Goal: Find specific page/section: Find specific page/section

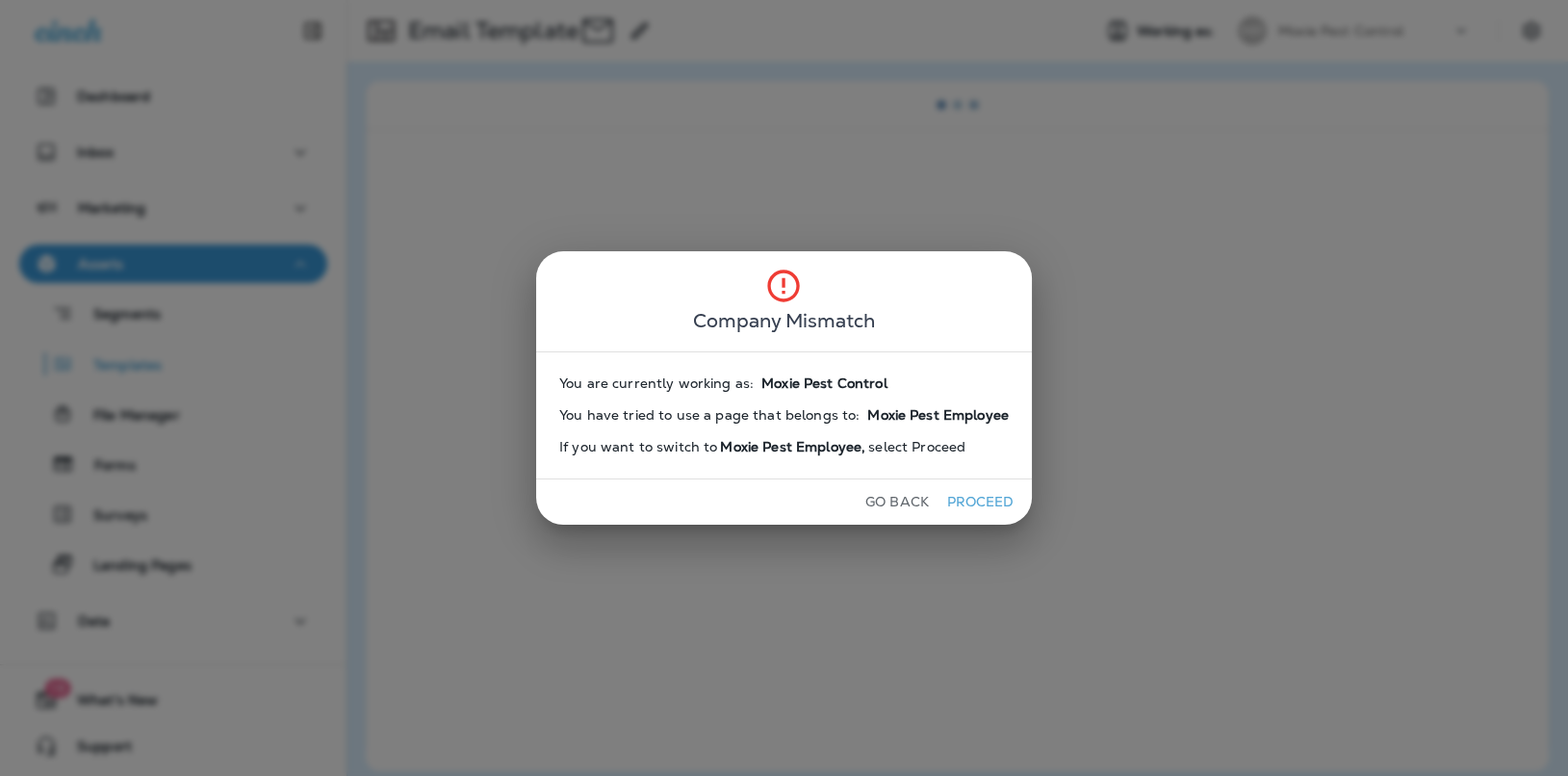
click at [960, 504] on button "Proceed" at bounding box center [980, 502] width 72 height 30
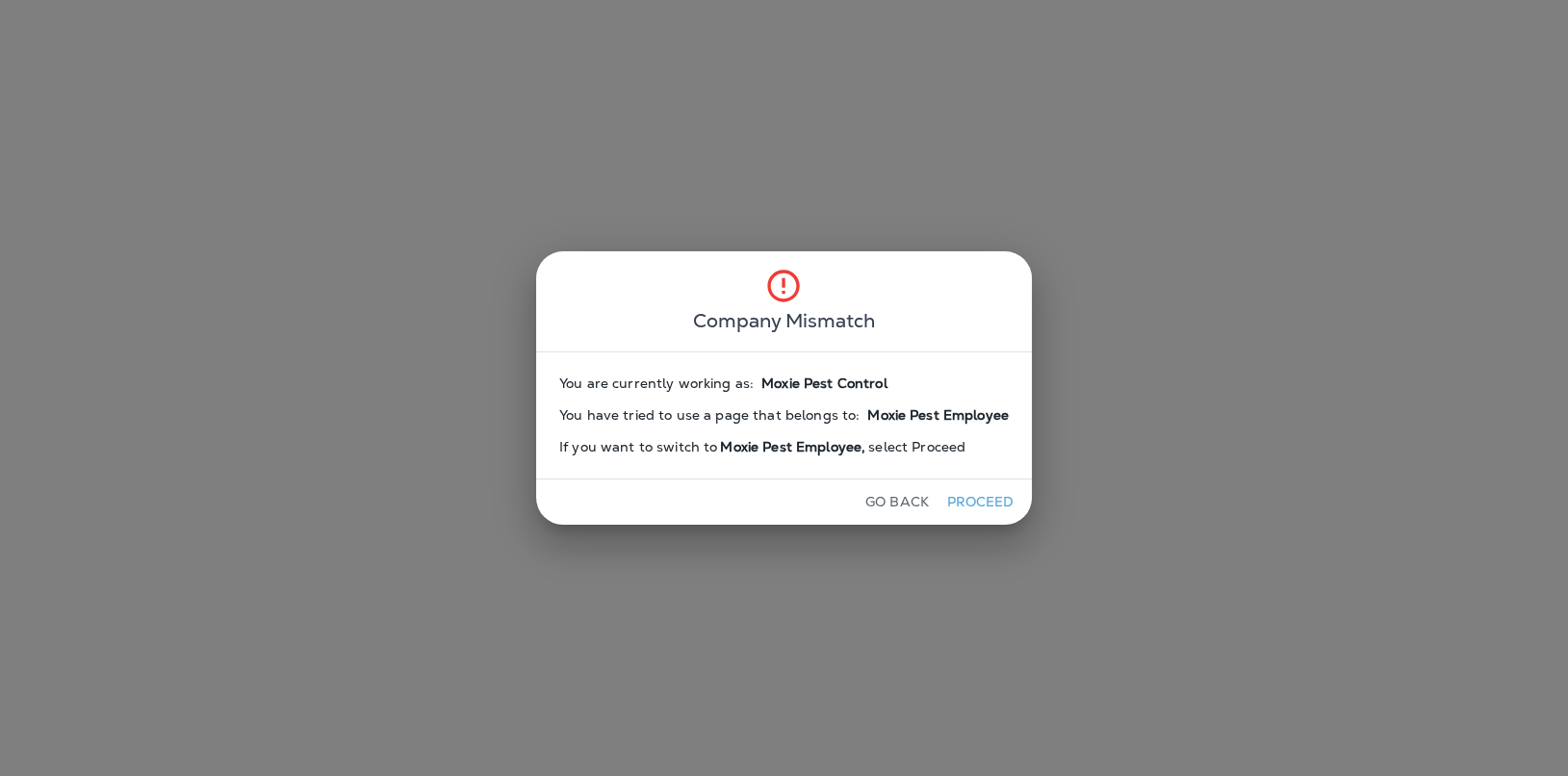
click at [960, 504] on button "Proceed" at bounding box center [980, 502] width 72 height 30
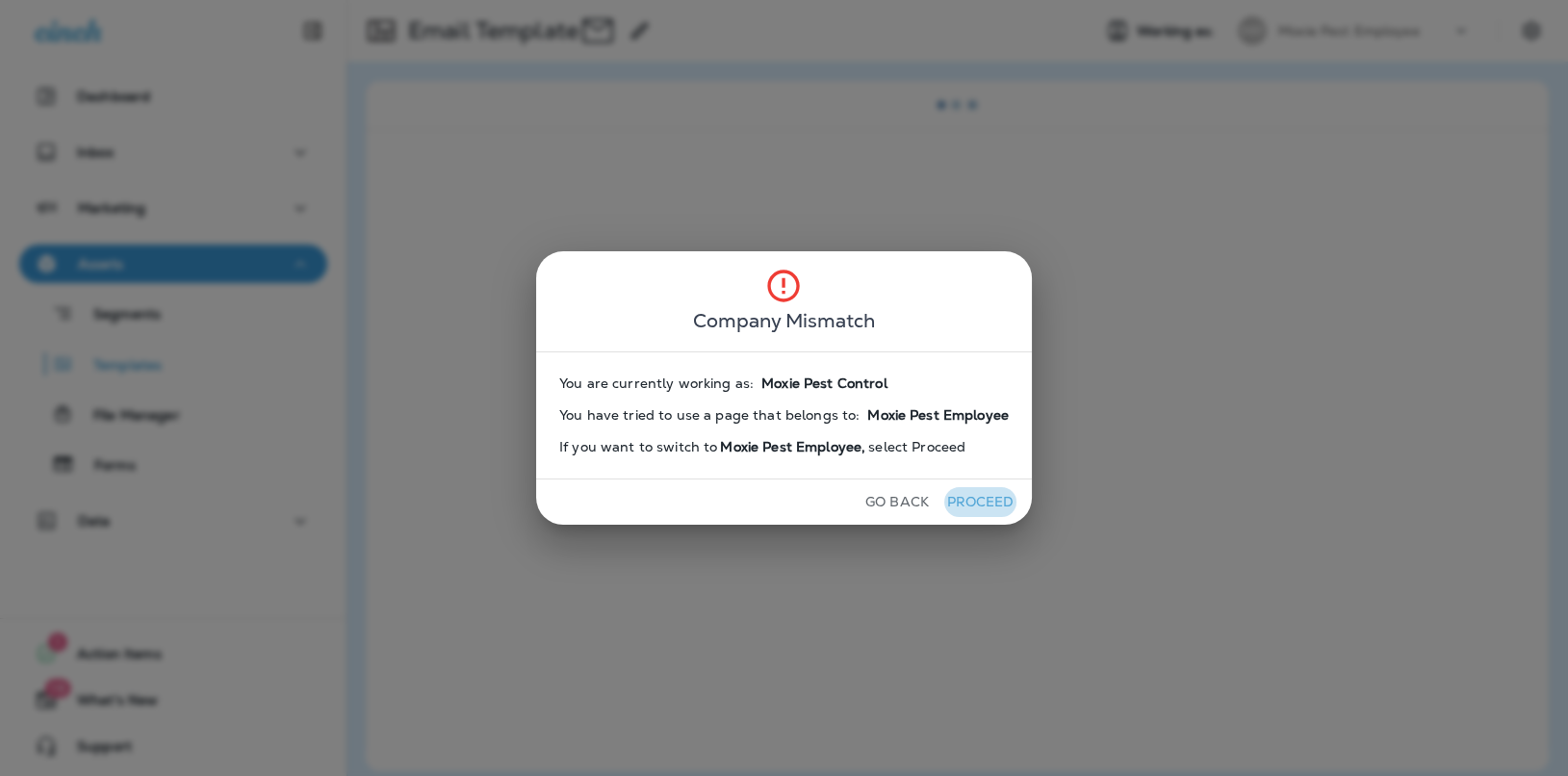
click at [960, 504] on button "Proceed" at bounding box center [980, 502] width 72 height 30
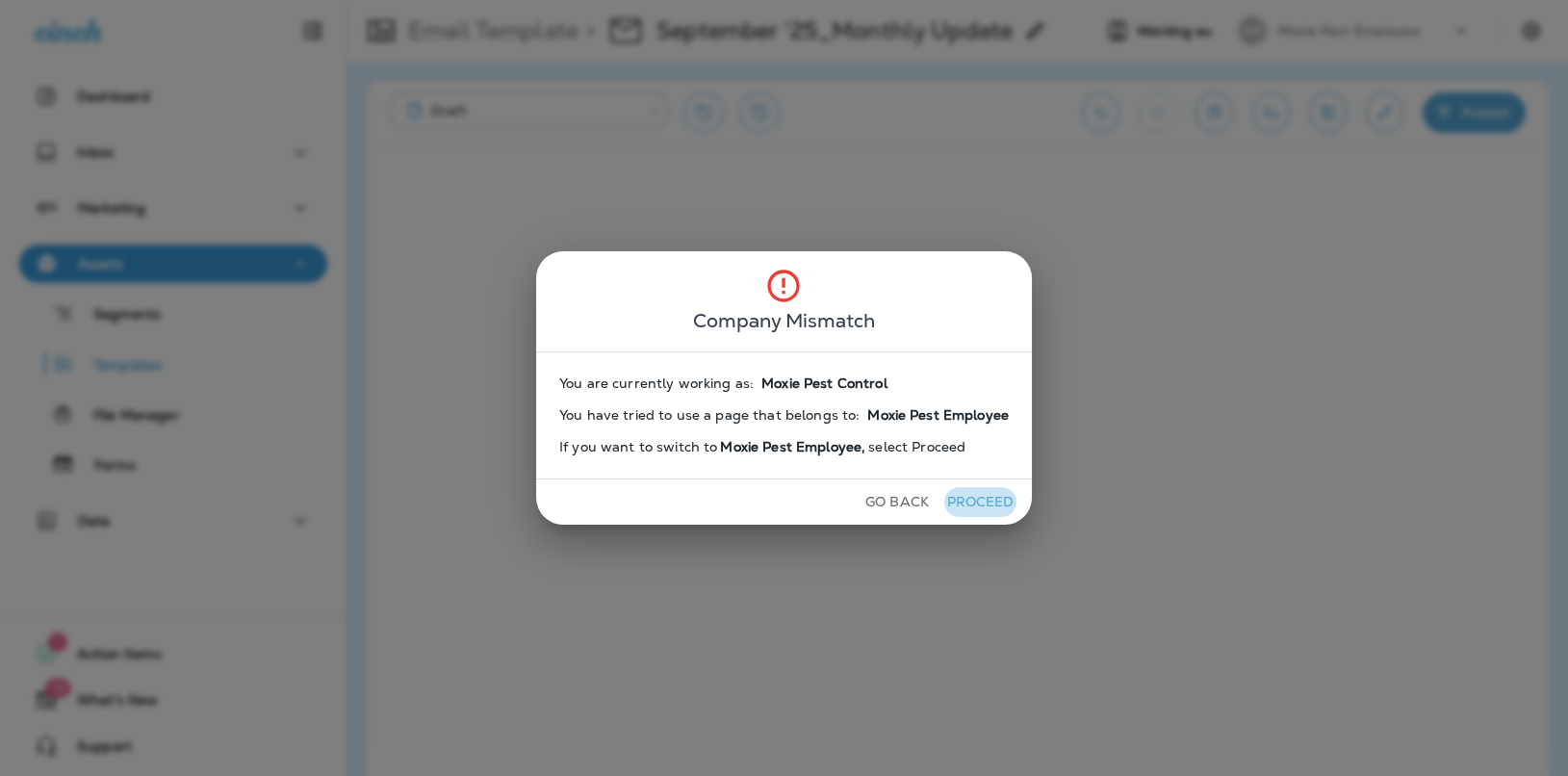
drag, startPoint x: 959, startPoint y: 504, endPoint x: 959, endPoint y: 493, distance: 11.0
click at [959, 503] on button "Proceed" at bounding box center [980, 502] width 72 height 30
